Goal: Information Seeking & Learning: Compare options

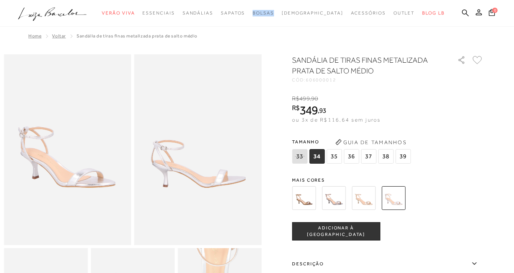
click at [360, 202] on img at bounding box center [363, 198] width 24 height 24
click at [362, 201] on img at bounding box center [363, 198] width 24 height 24
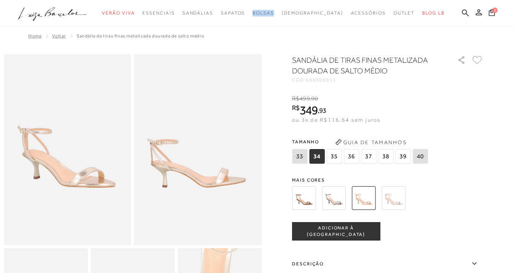
click at [340, 198] on img at bounding box center [334, 198] width 24 height 24
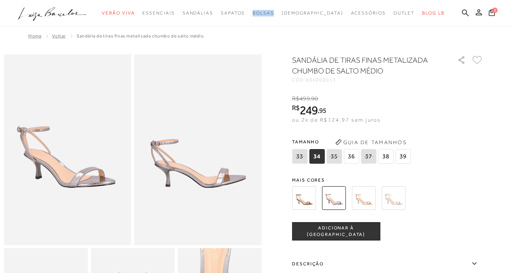
click at [309, 193] on img at bounding box center [304, 198] width 24 height 24
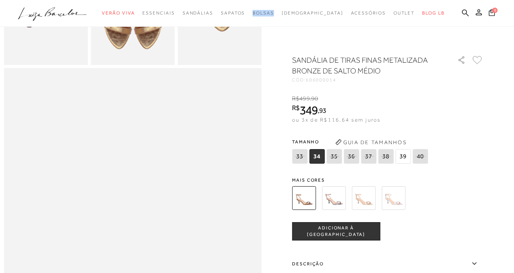
scroll to position [215, 0]
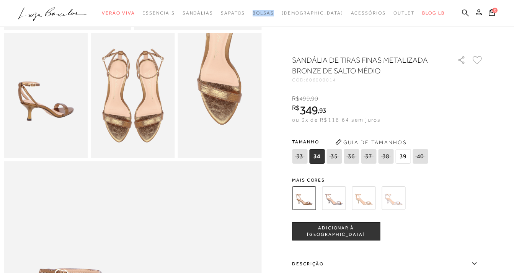
click at [395, 205] on img at bounding box center [393, 198] width 24 height 24
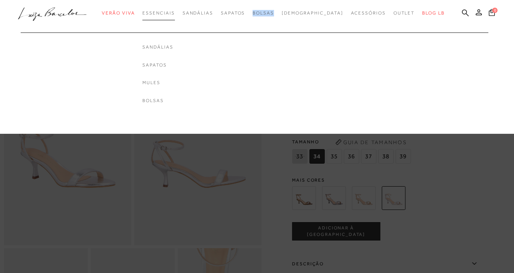
click at [164, 15] on span "Essenciais" at bounding box center [158, 12] width 32 height 5
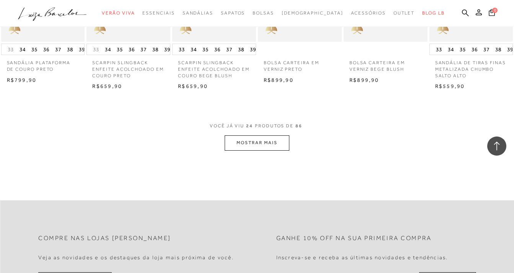
scroll to position [658, 0]
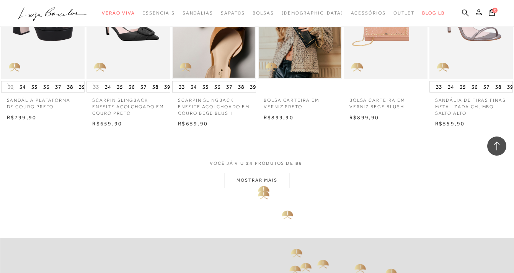
click at [252, 183] on button "MOSTRAR MAIS" at bounding box center [256, 180] width 64 height 15
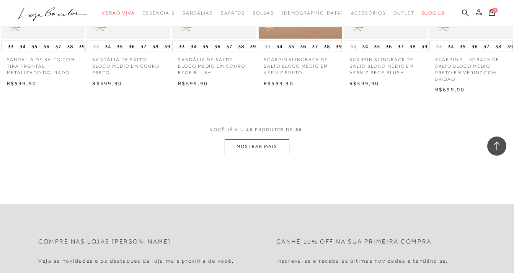
scroll to position [1457, 0]
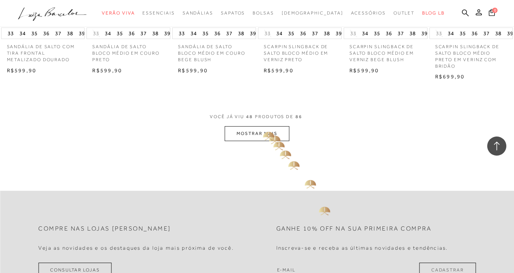
click at [260, 128] on button "MOSTRAR MAIS" at bounding box center [256, 133] width 64 height 15
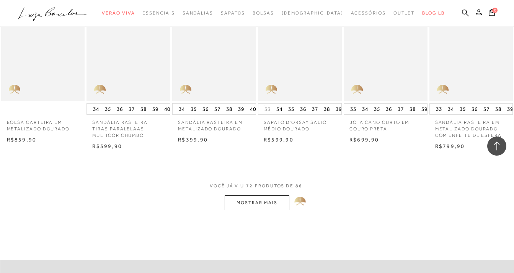
scroll to position [2129, 0]
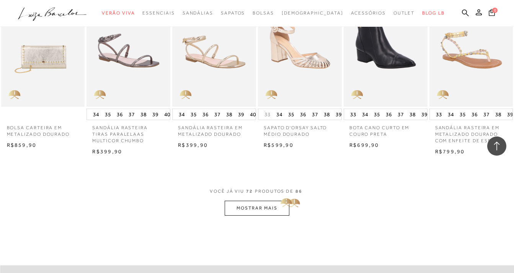
click at [276, 201] on button "MOSTRAR MAIS" at bounding box center [256, 208] width 64 height 15
